Goal: Navigation & Orientation: Understand site structure

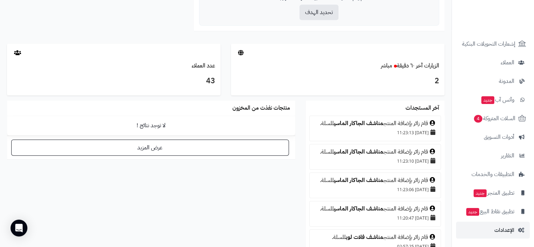
scroll to position [351, 0]
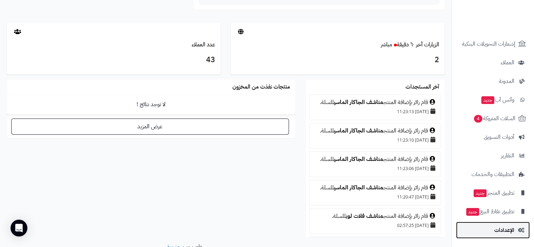
click at [510, 231] on span "الإعدادات" at bounding box center [504, 230] width 20 height 10
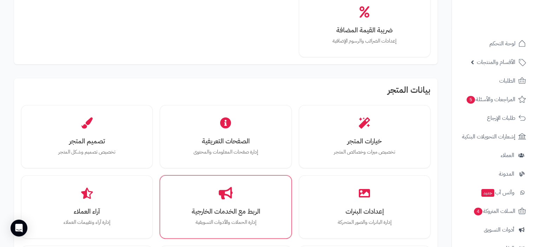
scroll to position [211, 0]
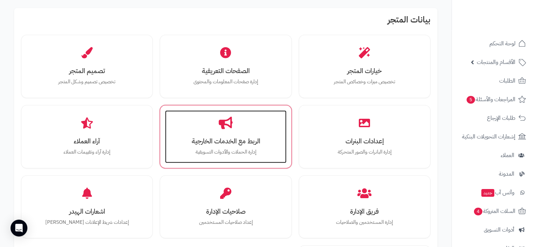
click at [231, 141] on h3 "الربط مع الخدمات الخارجية" at bounding box center [225, 140] width 107 height 7
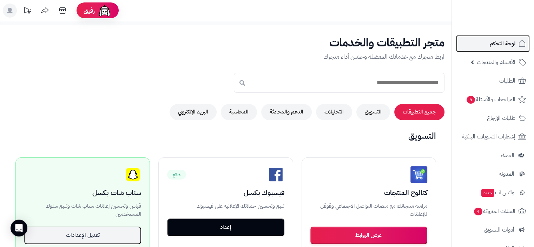
click at [501, 43] on span "لوحة التحكم" at bounding box center [502, 44] width 26 height 10
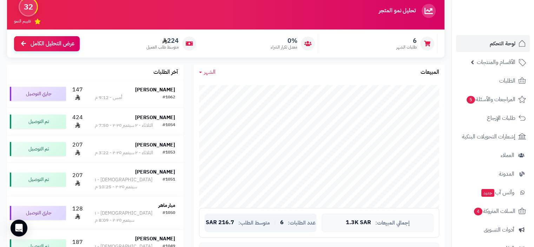
scroll to position [105, 0]
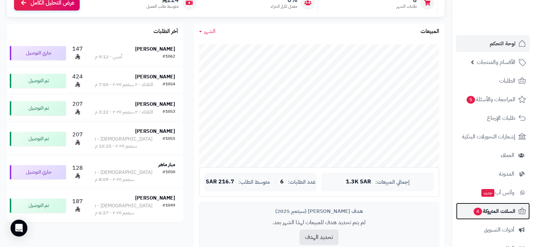
click at [498, 209] on span "السلات المتروكة 4" at bounding box center [494, 211] width 42 height 10
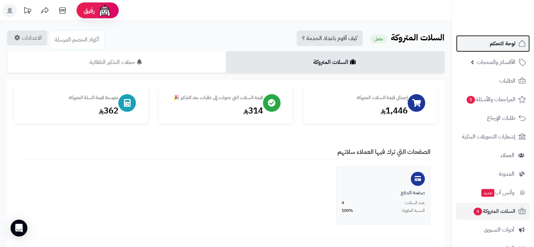
click at [502, 42] on span "لوحة التحكم" at bounding box center [502, 44] width 26 height 10
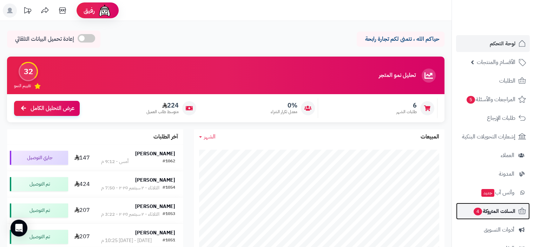
click at [504, 212] on span "السلات المتروكة 4" at bounding box center [494, 211] width 42 height 10
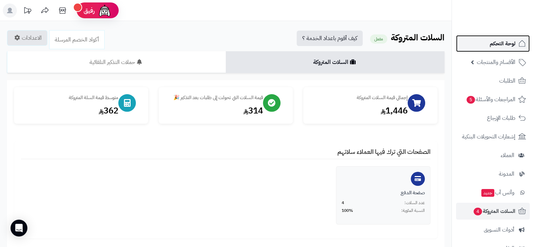
drag, startPoint x: 498, startPoint y: 42, endPoint x: 490, endPoint y: 50, distance: 11.7
click at [498, 42] on span "لوحة التحكم" at bounding box center [502, 44] width 26 height 10
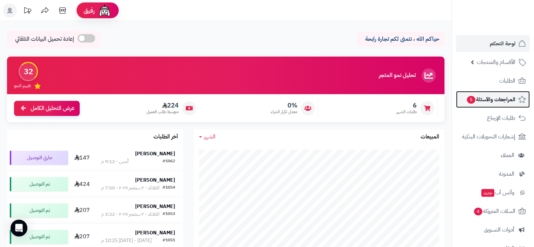
click at [498, 99] on span "المراجعات والأسئلة 5" at bounding box center [490, 99] width 49 height 10
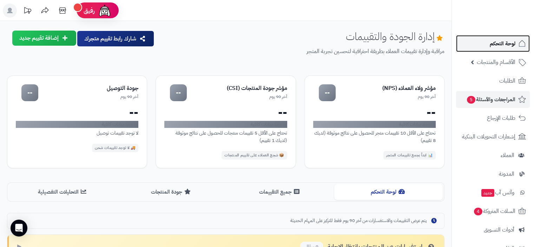
click at [508, 42] on span "لوحة التحكم" at bounding box center [502, 44] width 26 height 10
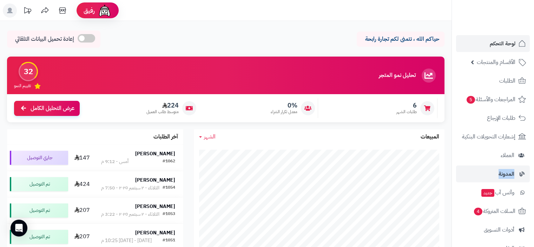
drag, startPoint x: 451, startPoint y: 148, endPoint x: 453, endPoint y: 170, distance: 21.5
click at [453, 171] on nav "لوحة التحكم الأقسام والمنتجات المنتجات مخزون الخيارات الأقسام الماركات مواصفات …" at bounding box center [492, 132] width 82 height 247
